Goal: Information Seeking & Learning: Check status

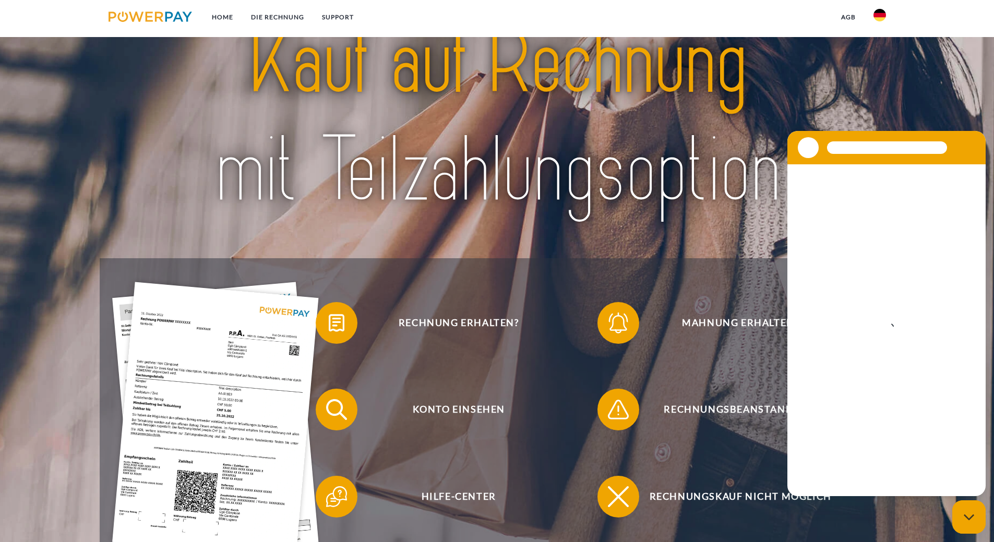
scroll to position [209, 0]
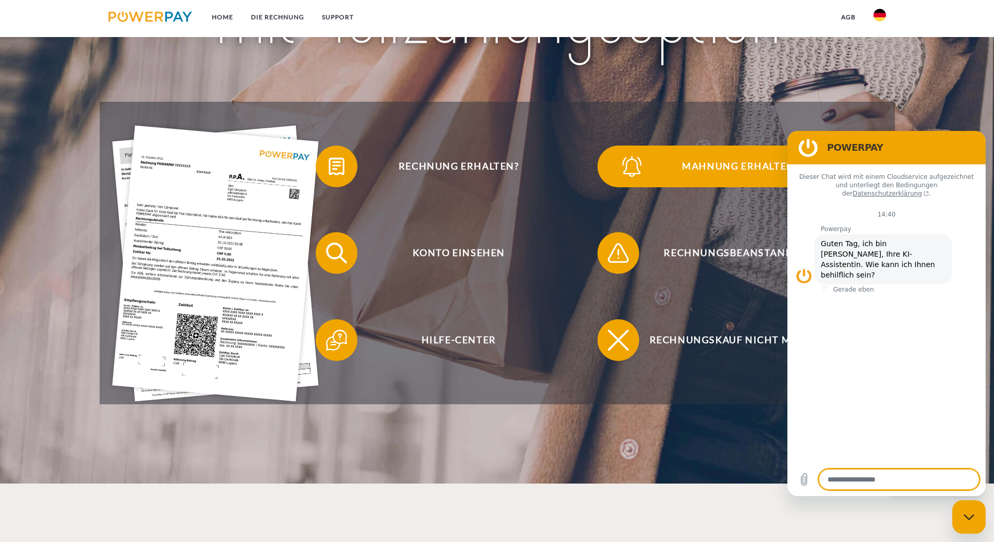
click at [634, 162] on img at bounding box center [632, 166] width 26 height 26
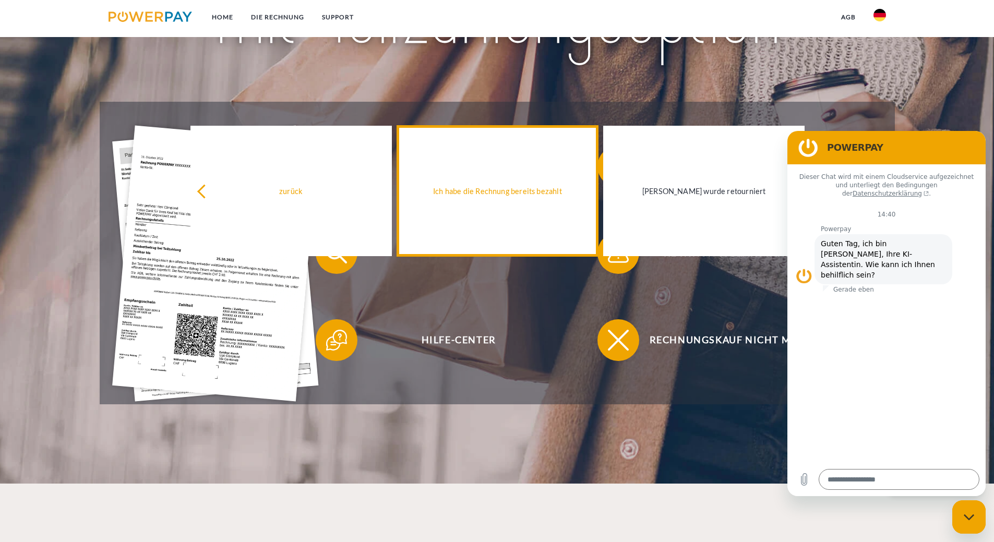
click at [502, 218] on link "Ich habe die Rechnung bereits bezahlt" at bounding box center [497, 191] width 201 height 130
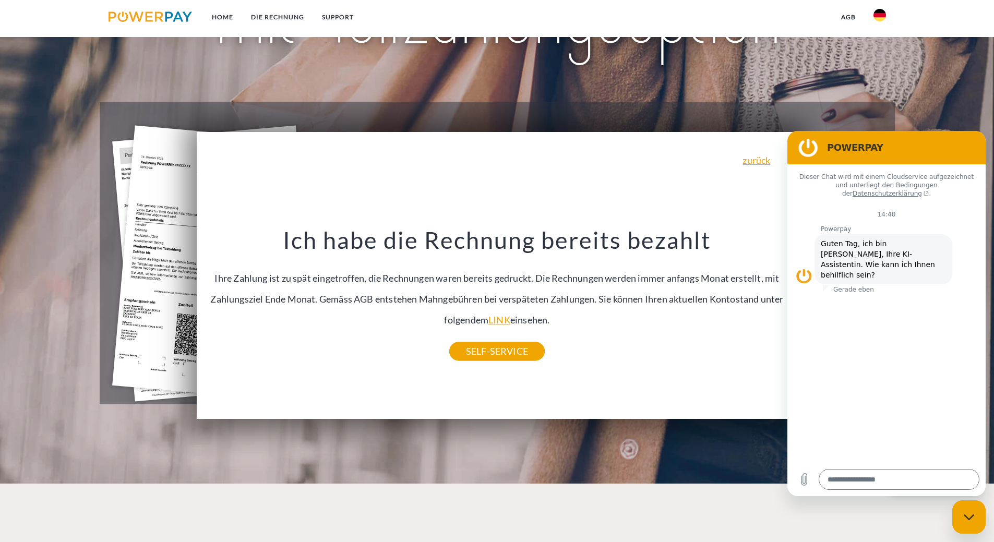
click at [831, 146] on h2 "POWERPAY" at bounding box center [901, 147] width 148 height 13
click at [810, 148] on figure at bounding box center [808, 147] width 21 height 21
click at [977, 513] on div "Messaging-Fenster schließen" at bounding box center [968, 516] width 31 height 31
type textarea "*"
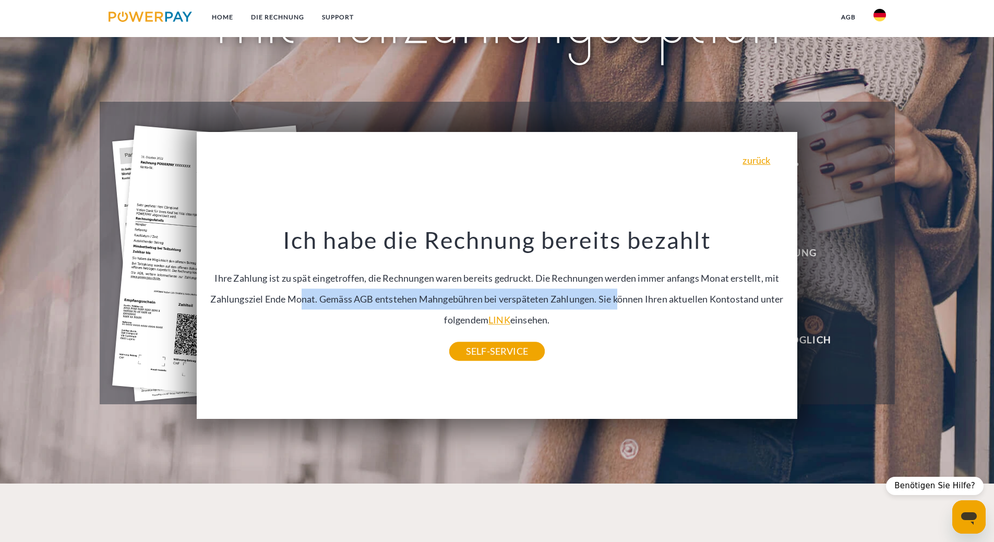
drag, startPoint x: 304, startPoint y: 302, endPoint x: 622, endPoint y: 302, distance: 317.7
click at [622, 302] on div "Ich habe die Rechnung bereits bezahlt Ihre Zahlung ist zu spät eingetroffen, di…" at bounding box center [497, 289] width 582 height 126
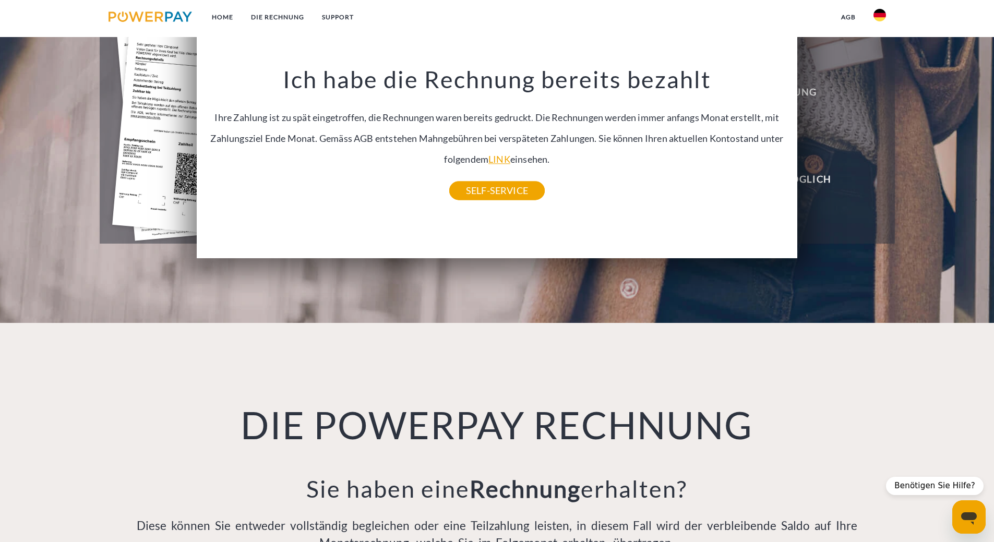
scroll to position [109, 0]
